Goal: Find contact information: Find contact information

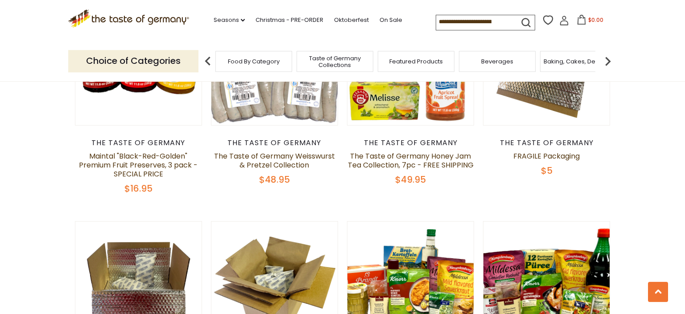
scroll to position [157, 0]
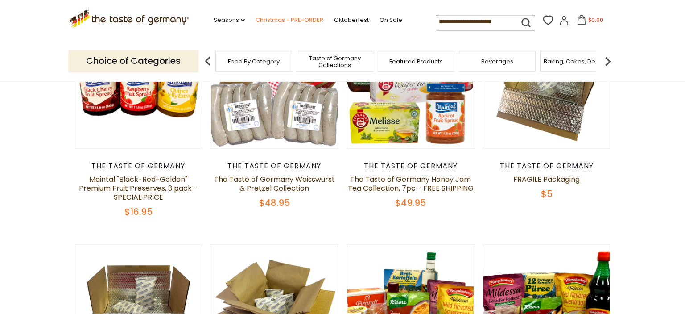
click at [279, 17] on link "Christmas - PRE-ORDER" at bounding box center [290, 20] width 68 height 10
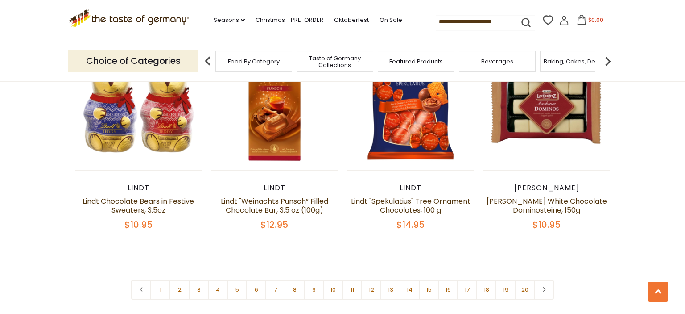
scroll to position [2105, 0]
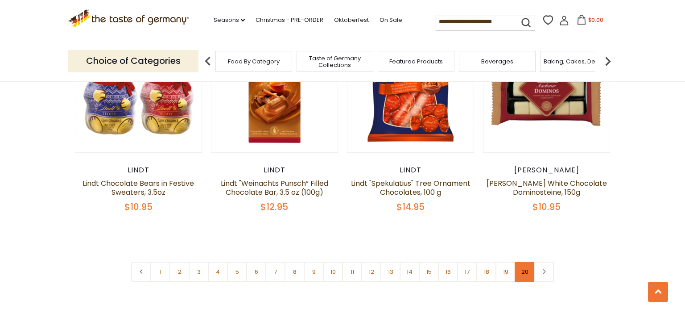
click at [523, 262] on link "20" at bounding box center [525, 272] width 20 height 20
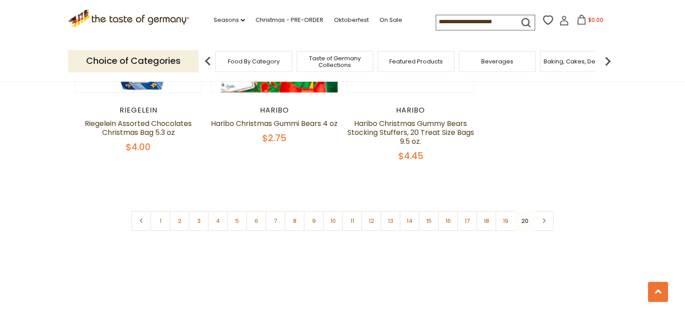
scroll to position [881, 0]
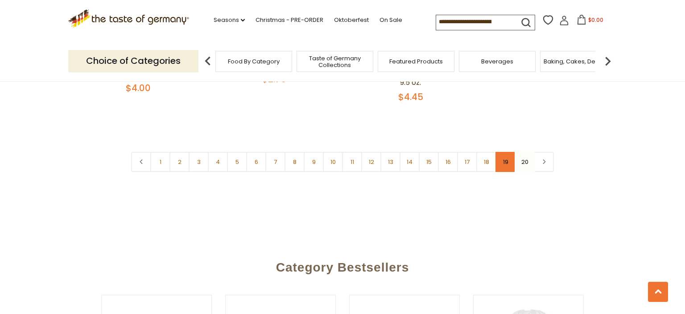
click at [505, 163] on link "19" at bounding box center [506, 162] width 20 height 20
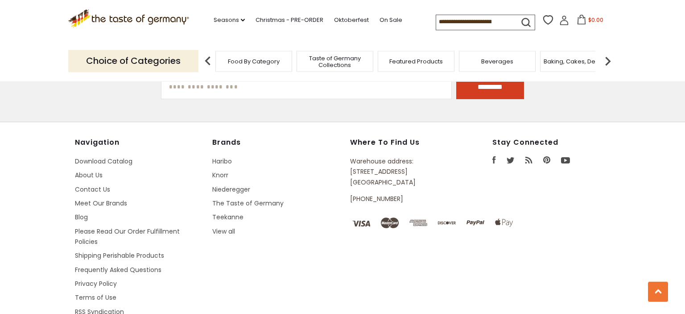
scroll to position [2772, 0]
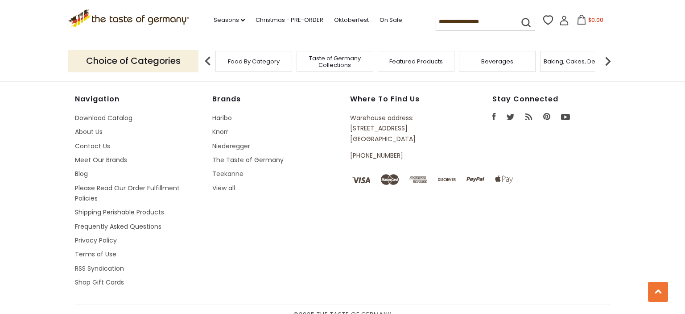
click at [118, 208] on link "Shipping Perishable Products" at bounding box center [119, 212] width 89 height 9
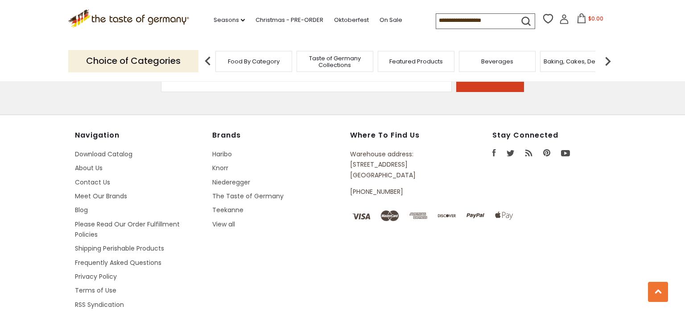
scroll to position [2772, 0]
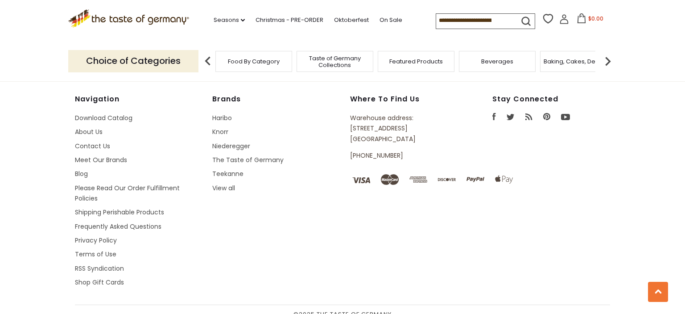
drag, startPoint x: 415, startPoint y: 130, endPoint x: 353, endPoint y: 120, distance: 63.2
click at [353, 120] on p "Warehouse address: 615 Lofstrand Lane Rockville, MD 20850" at bounding box center [401, 128] width 102 height 31
click at [419, 130] on p "Warehouse address: 615 Lofstrand Lane Rockville, MD 20850" at bounding box center [401, 128] width 102 height 31
drag, startPoint x: 420, startPoint y: 130, endPoint x: 351, endPoint y: 119, distance: 70.1
click at [351, 119] on p "Warehouse address: 615 Lofstrand Lane Rockville, MD 20850" at bounding box center [401, 128] width 102 height 31
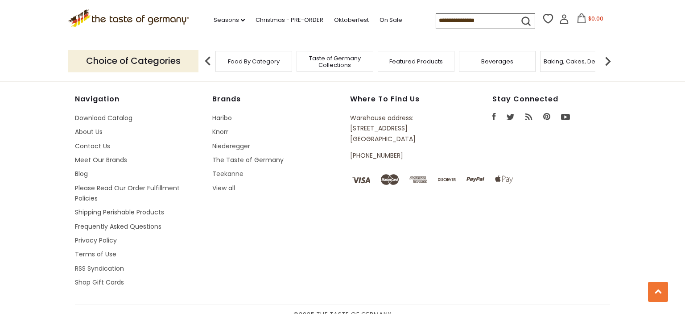
copy p "615 Lofstrand Lane Rockville, MD 20850"
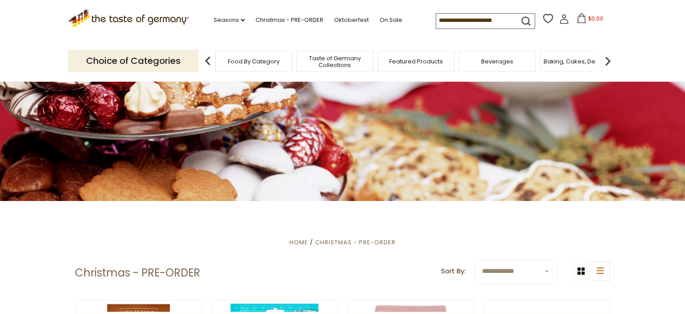
scroll to position [0, 0]
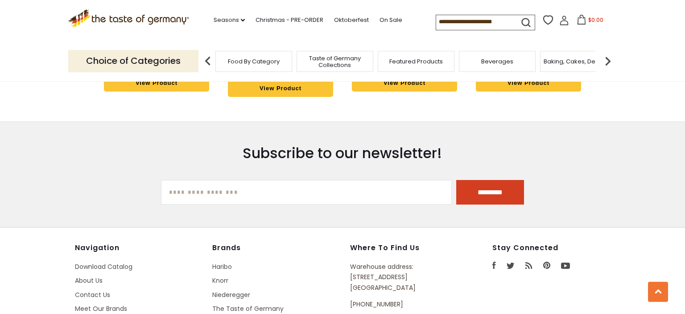
scroll to position [2485, 0]
